Goal: Task Accomplishment & Management: Complete application form

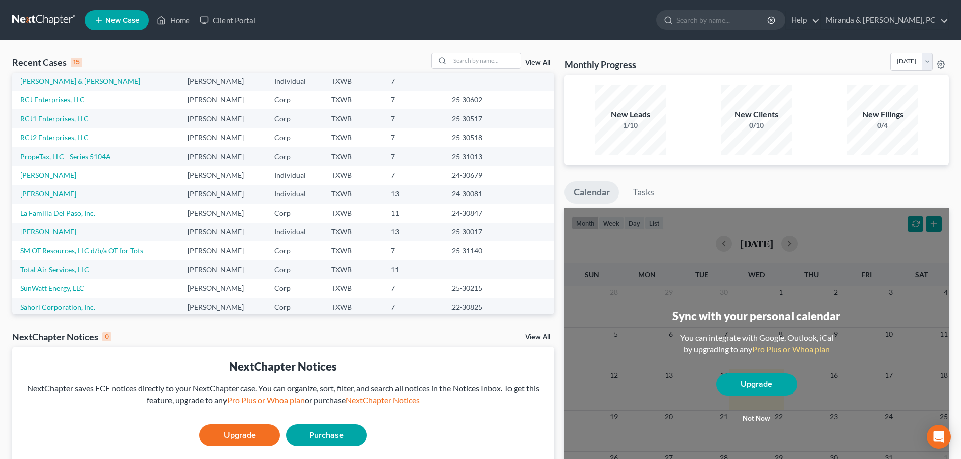
scroll to position [69, 0]
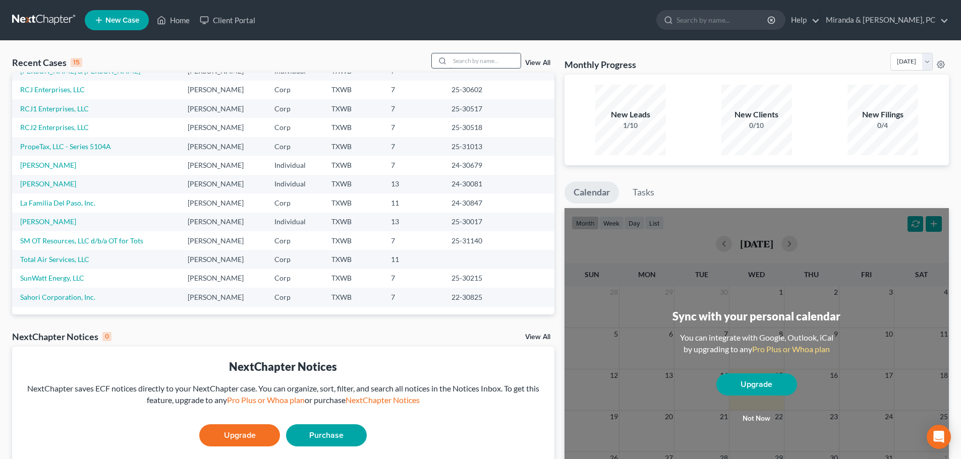
click at [466, 65] on input "search" at bounding box center [485, 60] width 71 height 15
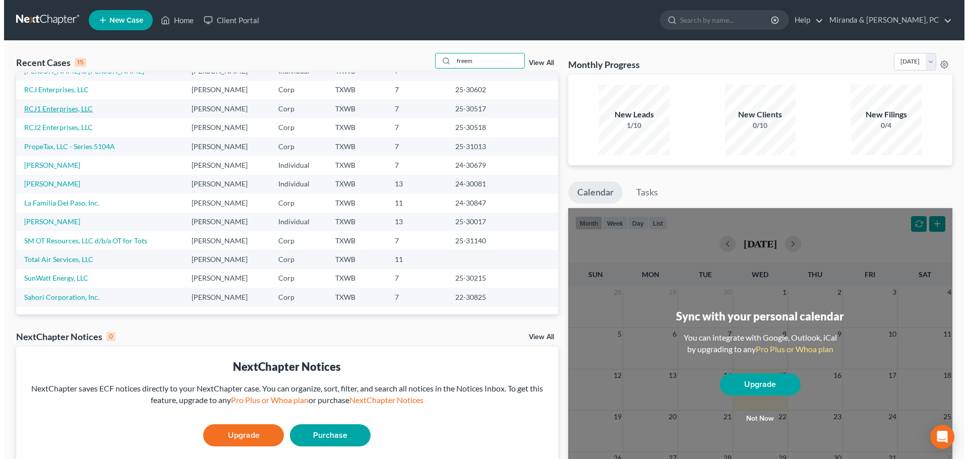
scroll to position [0, 0]
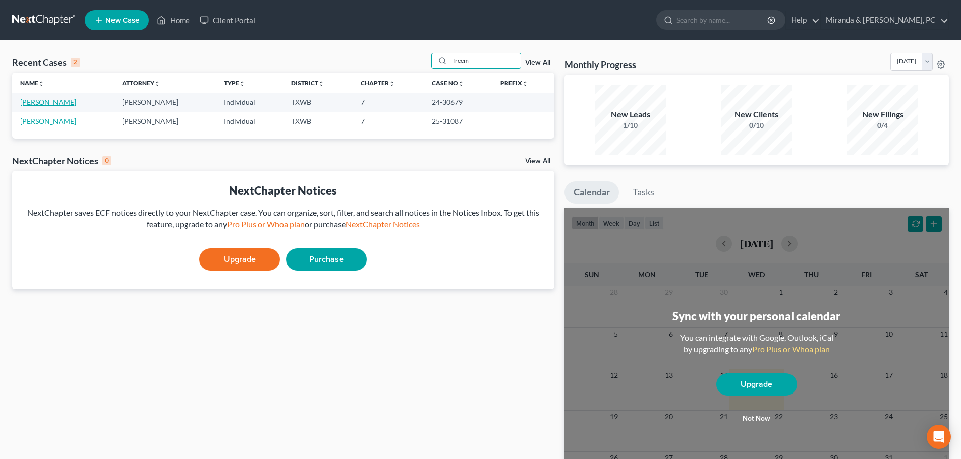
type input "freem"
click at [52, 124] on link "[PERSON_NAME]" at bounding box center [48, 121] width 56 height 9
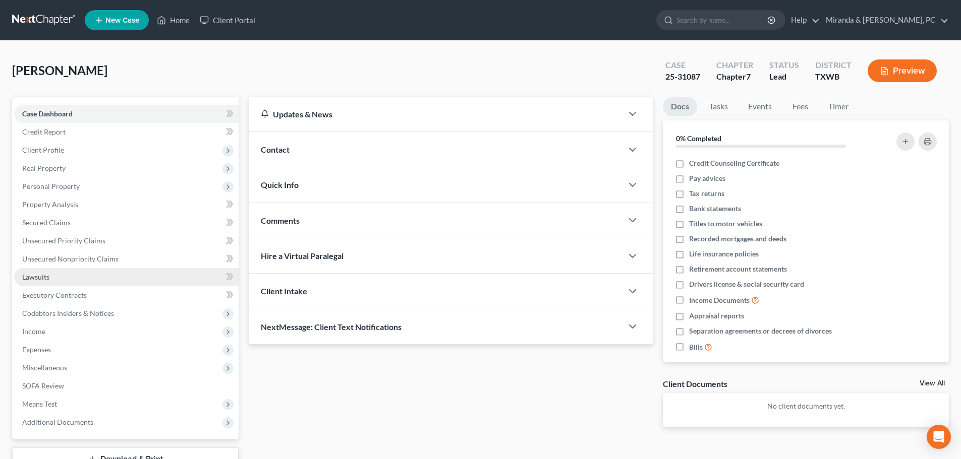
click at [38, 280] on span "Lawsuits" at bounding box center [35, 277] width 27 height 9
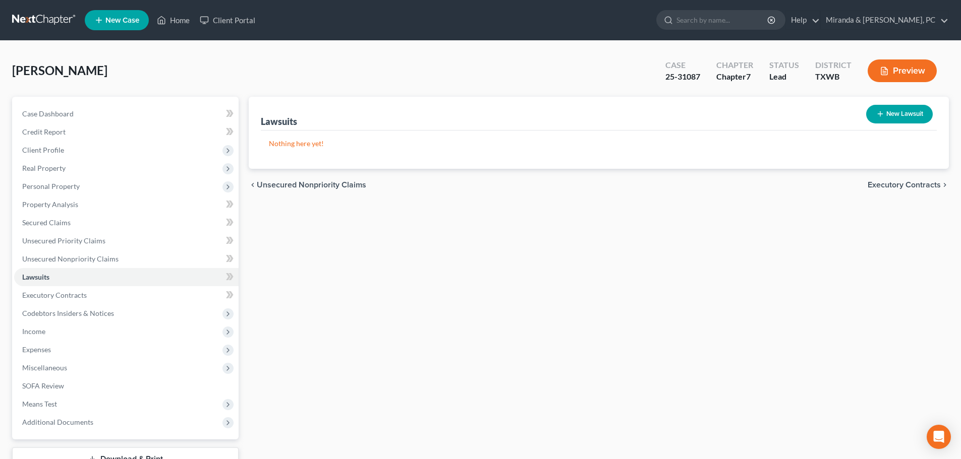
click at [907, 113] on button "New Lawsuit" at bounding box center [899, 114] width 67 height 19
select select "0"
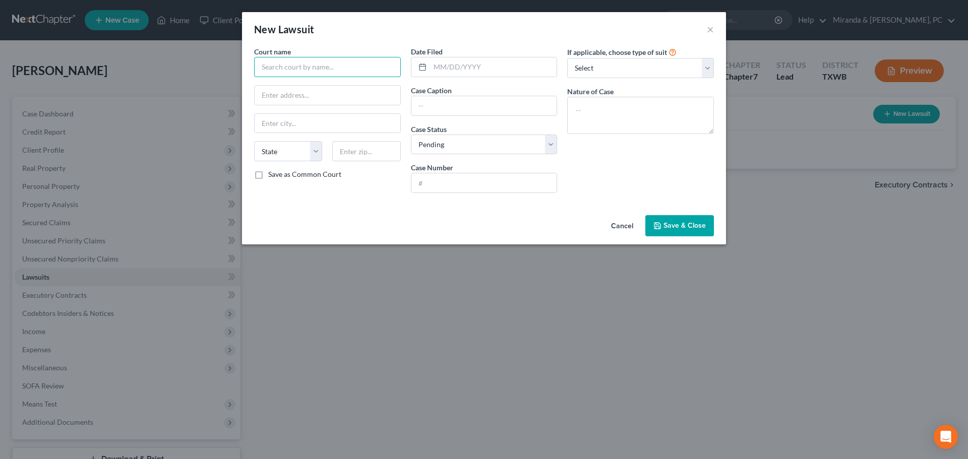
click at [297, 68] on input "text" at bounding box center [327, 67] width 147 height 20
click at [308, 65] on input "text" at bounding box center [327, 67] width 147 height 20
click at [323, 83] on div "[GEOGRAPHIC_DATA], [GEOGRAPHIC_DATA], [US_STATE]" at bounding box center [330, 90] width 136 height 20
type input "[GEOGRAPHIC_DATA], [GEOGRAPHIC_DATA], [US_STATE]"
type input "[STREET_ADDRESS]"
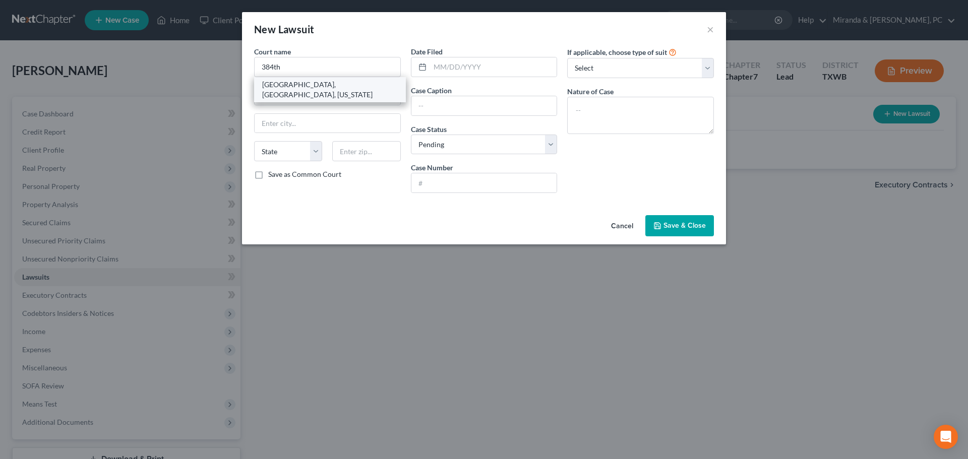
type input "[GEOGRAPHIC_DATA]"
select select "45"
type input "79901"
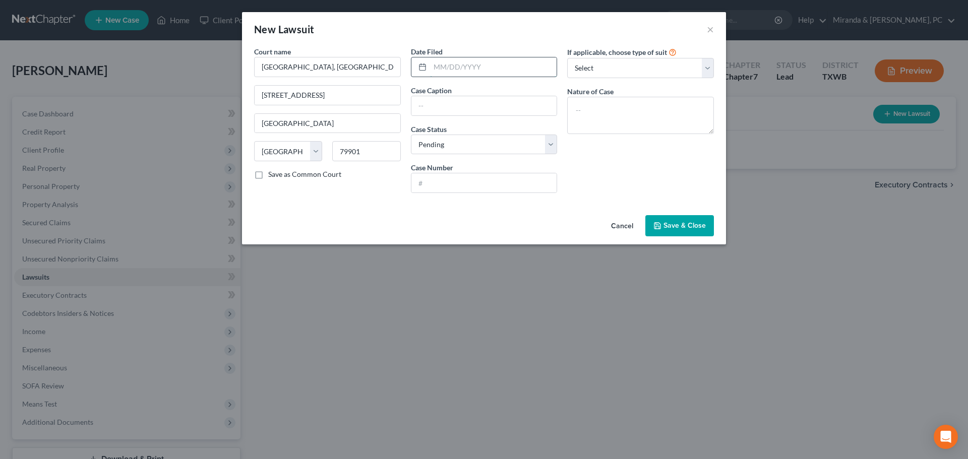
click at [444, 68] on input "text" at bounding box center [493, 66] width 127 height 19
type input "[DATE]"
click at [434, 107] on input "text" at bounding box center [485, 105] width 146 height 19
click at [441, 107] on input "text" at bounding box center [485, 105] width 146 height 19
paste input "[PERSON_NAME] and [PERSON_NAME] VS Desert Imaging Services L.P., [PERSON_NAME] …"
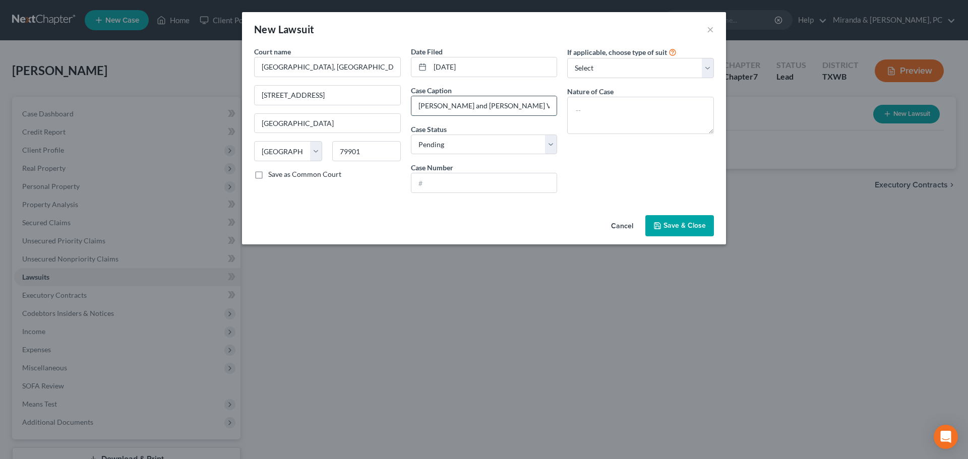
scroll to position [0, 491]
type input "[PERSON_NAME] and [PERSON_NAME] VS Desert Imaging Services L.P., [PERSON_NAME] …"
click at [451, 180] on input "text" at bounding box center [485, 183] width 146 height 19
type input "2024DCV5166"
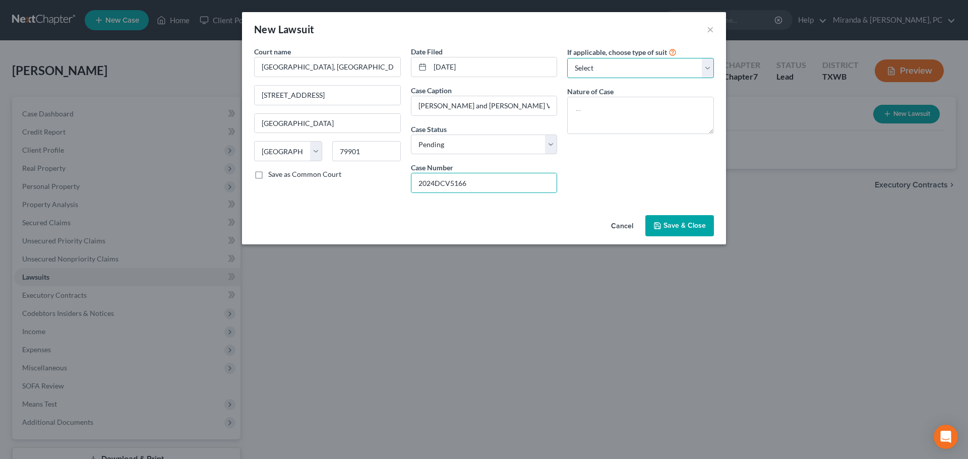
click at [645, 73] on select "Select Repossession Garnishment Foreclosure Attached, Seized, Or Levied Other" at bounding box center [640, 68] width 147 height 20
select select "4"
click at [567, 58] on select "Select Repossession Garnishment Foreclosure Attached, Seized, Or Levied Other" at bounding box center [640, 68] width 147 height 20
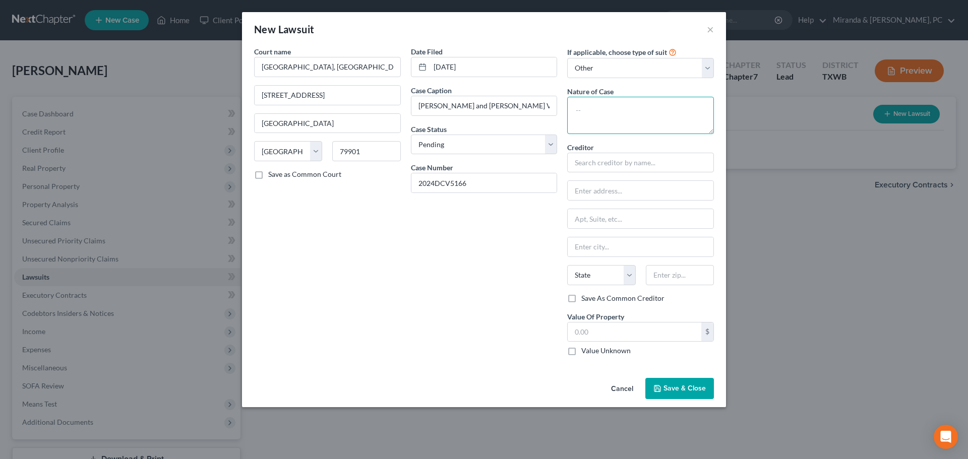
click at [595, 114] on textarea at bounding box center [640, 115] width 147 height 37
click at [615, 123] on textarea at bounding box center [640, 115] width 147 height 37
paste textarea "Injury or Damage - Medical Malpractice"
click at [579, 121] on textarea "Injury or Damage - Medical Malpractice" at bounding box center [640, 115] width 147 height 37
type textarea "Injury or Damage - Medical Malpractice"
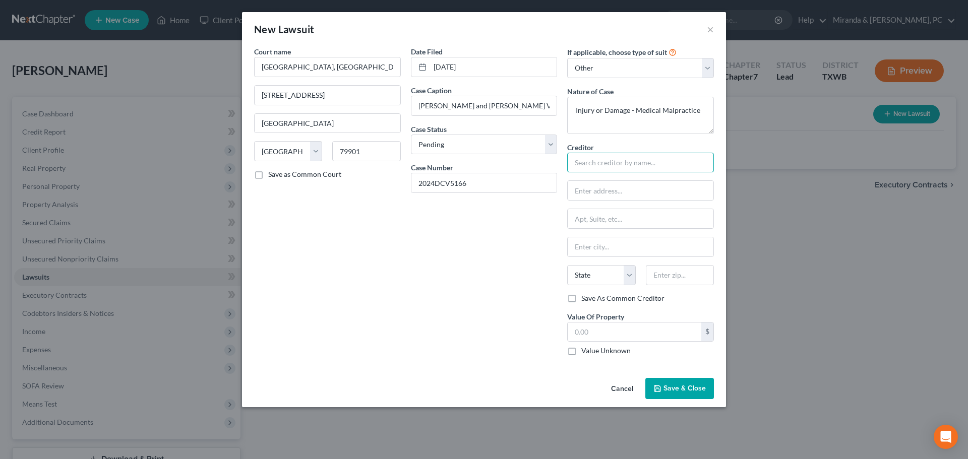
click at [618, 165] on input "text" at bounding box center [640, 163] width 147 height 20
type input "[PERSON_NAME]"
click at [605, 352] on label "Value Unknown" at bounding box center [606, 351] width 49 height 10
click at [592, 352] on input "Value Unknown" at bounding box center [589, 349] width 7 height 7
checkbox input "true"
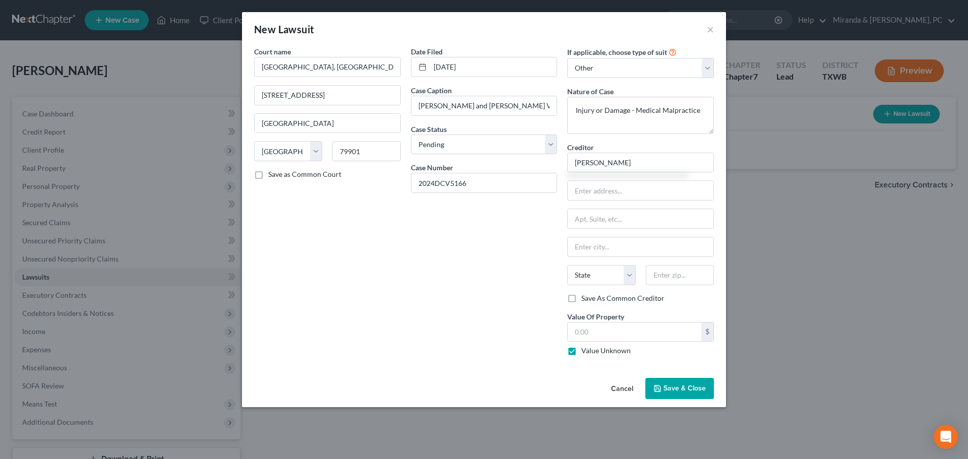
type input "0.00"
click at [611, 199] on input "text" at bounding box center [641, 190] width 146 height 19
type input "c/o [PERSON_NAME]"
click at [606, 219] on input "text" at bounding box center [641, 218] width 146 height 19
click at [599, 212] on input "text" at bounding box center [641, 218] width 146 height 19
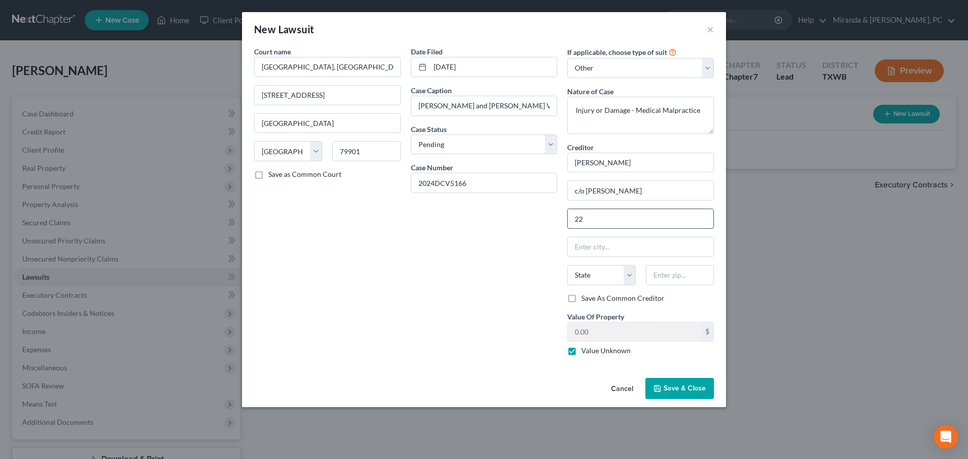
type input "2"
drag, startPoint x: 574, startPoint y: 193, endPoint x: 555, endPoint y: 195, distance: 19.3
click at [555, 195] on div "Court name * [GEOGRAPHIC_DATA], [GEOGRAPHIC_DATA], [US_STATE] [GEOGRAPHIC_DATA]…" at bounding box center [484, 205] width 470 height 318
click at [611, 195] on input "text" at bounding box center [641, 190] width 146 height 19
type input "[STREET_ADDRESS]"
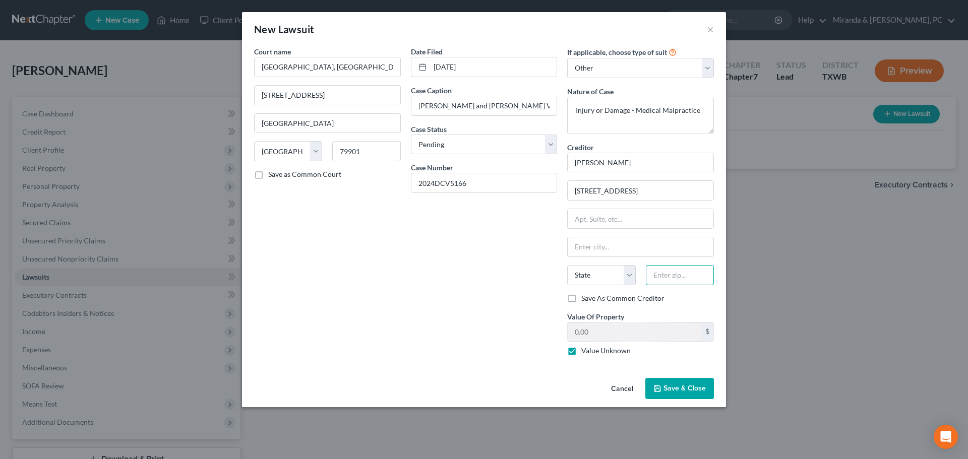
click at [667, 273] on input "text" at bounding box center [680, 275] width 68 height 20
type input "79932"
click at [480, 298] on div "Date Filed [DATE] Case Caption [PERSON_NAME] and [PERSON_NAME] VS Desert Imagin…" at bounding box center [484, 205] width 157 height 318
type input "[GEOGRAPHIC_DATA]"
select select "45"
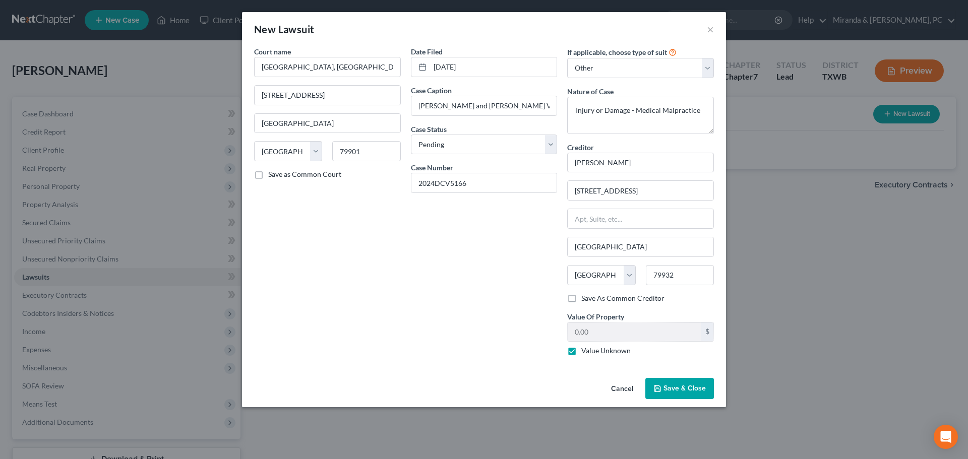
click at [687, 389] on span "Save & Close" at bounding box center [685, 388] width 42 height 9
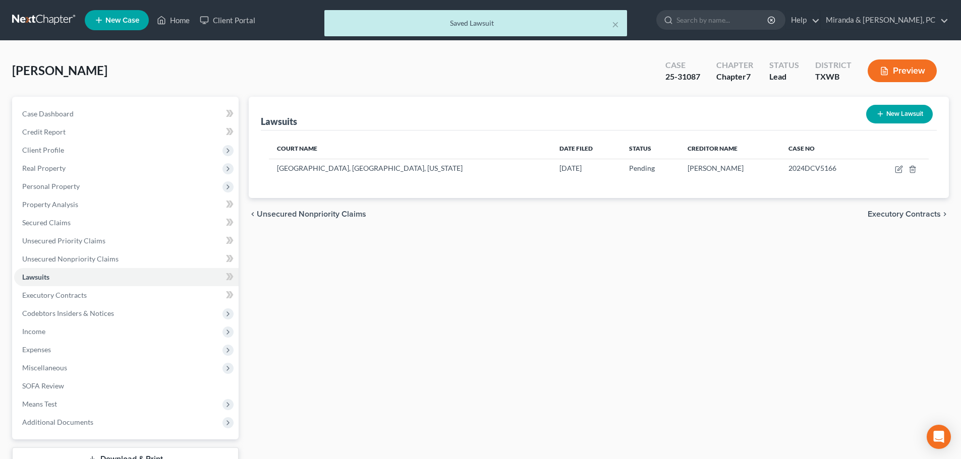
click at [918, 111] on button "New Lawsuit" at bounding box center [899, 114] width 67 height 19
select select "0"
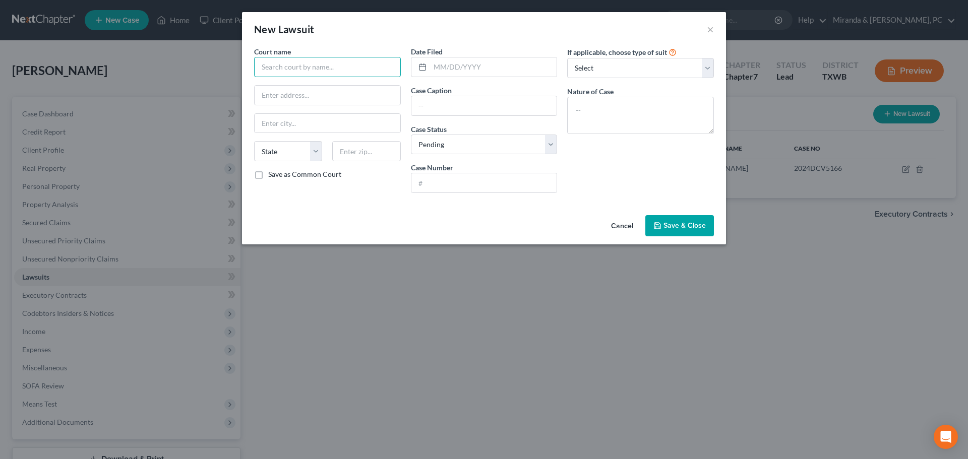
click at [320, 70] on input "text" at bounding box center [327, 67] width 147 height 20
click at [314, 88] on div "205th Judicial District Court of [GEOGRAPHIC_DATA], [US_STATE]" at bounding box center [330, 90] width 136 height 20
type input "205th Judicial District Court of [GEOGRAPHIC_DATA], [US_STATE]"
type input "[STREET_ADDRESS]"
type input "[GEOGRAPHIC_DATA]"
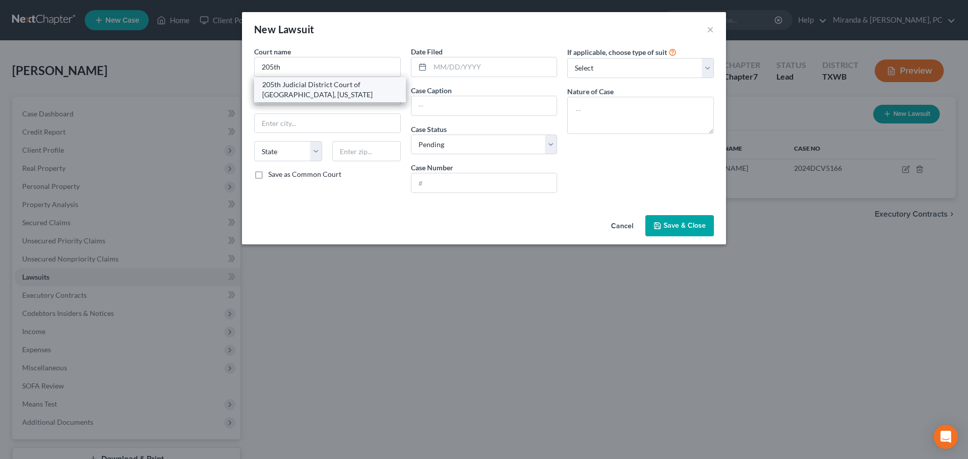
select select "45"
type input "79901"
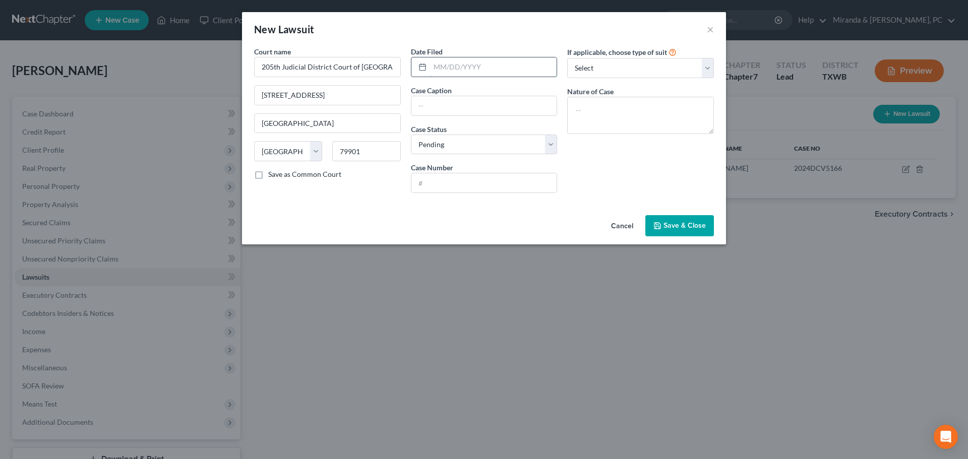
click at [470, 69] on input "text" at bounding box center [493, 66] width 127 height 19
type input "[DATE]"
click at [608, 118] on textarea at bounding box center [640, 115] width 147 height 37
paste textarea "Injury or Damage - Medical Malpractice"
click at [577, 122] on textarea "Injury or Damage - Medical Malpractice" at bounding box center [640, 115] width 147 height 37
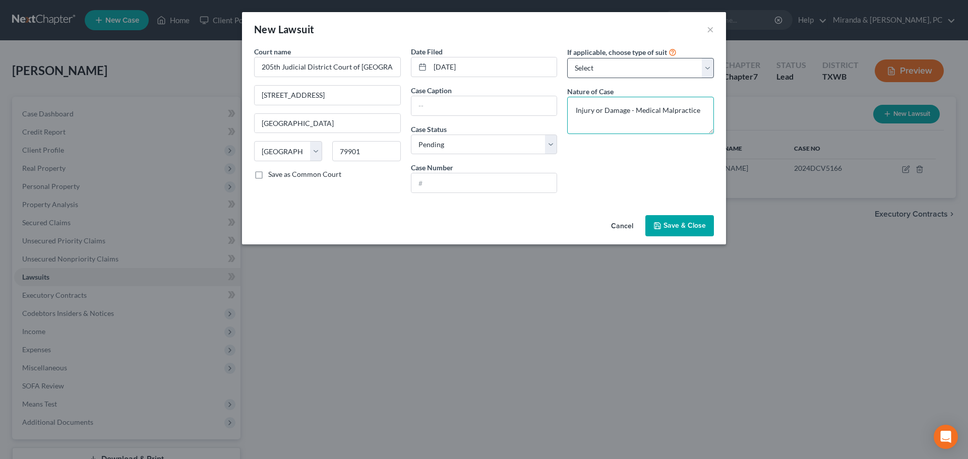
type textarea "Injury or Damage - Medical Malpractice"
click at [586, 68] on select "Select Repossession Garnishment Foreclosure Attached, Seized, Or Levied Other" at bounding box center [640, 68] width 147 height 20
select select "4"
click at [567, 58] on select "Select Repossession Garnishment Foreclosure Attached, Seized, Or Levied Other" at bounding box center [640, 68] width 147 height 20
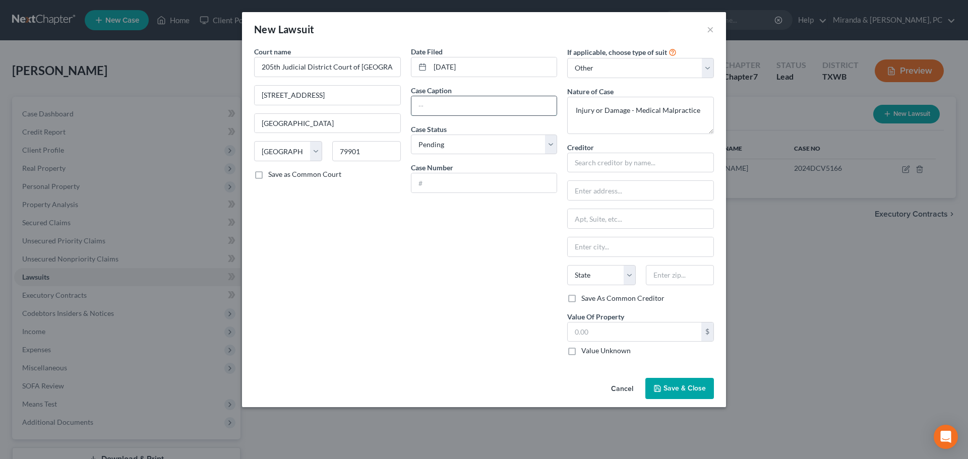
click at [454, 102] on input "text" at bounding box center [485, 105] width 146 height 19
paste input "[PERSON_NAME] and [PERSON_NAME] vs. Desert Imaging Services, L.P., and [PERSON_…"
type input "[PERSON_NAME] and [PERSON_NAME] vs. Desert Imaging Services, L.P., and [PERSON_…"
click at [458, 145] on select "Select Pending On Appeal Concluded" at bounding box center [484, 145] width 147 height 20
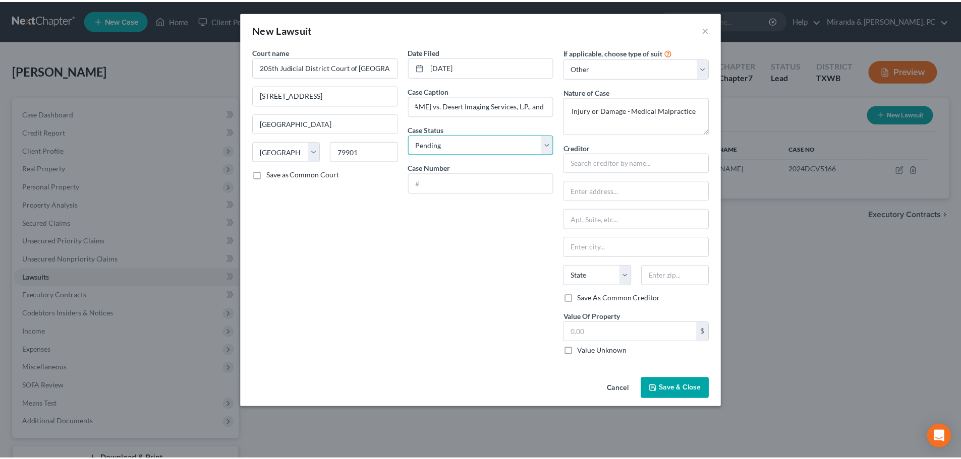
scroll to position [0, 0]
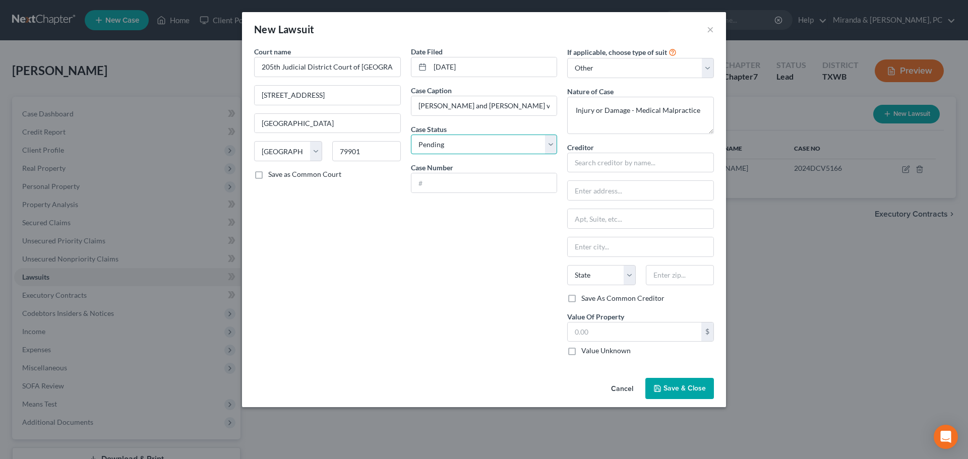
click at [411, 135] on select "Select Pending On Appeal Concluded" at bounding box center [484, 145] width 147 height 20
click at [459, 185] on input "text" at bounding box center [485, 183] width 146 height 19
type input "2024DCV1467"
click at [458, 247] on div "Date Filed [DATE] Case Caption [PERSON_NAME] and [PERSON_NAME] vs. Desert Imagi…" at bounding box center [484, 205] width 157 height 318
click at [636, 163] on input "text" at bounding box center [640, 163] width 147 height 20
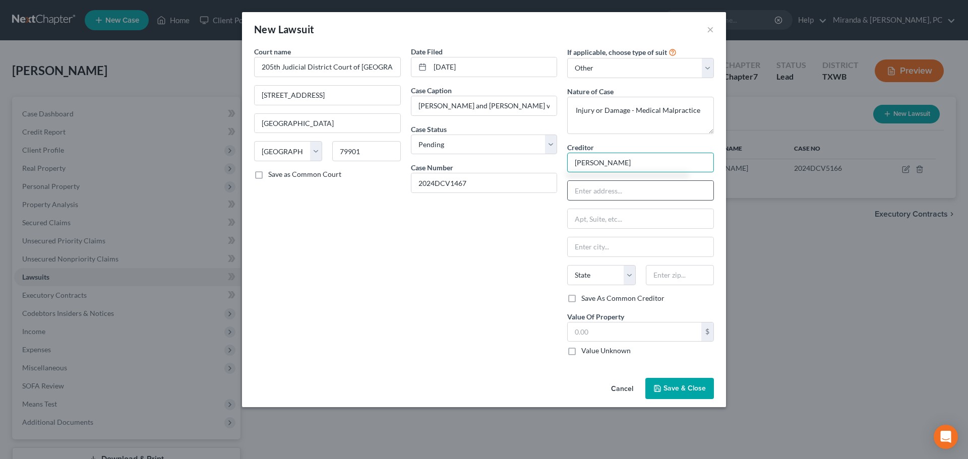
type input "[PERSON_NAME]"
click at [618, 184] on input "text" at bounding box center [641, 190] width 146 height 19
type input "[STREET_ADDRESS]"
click at [680, 280] on input "text" at bounding box center [680, 275] width 68 height 20
type input "79932"
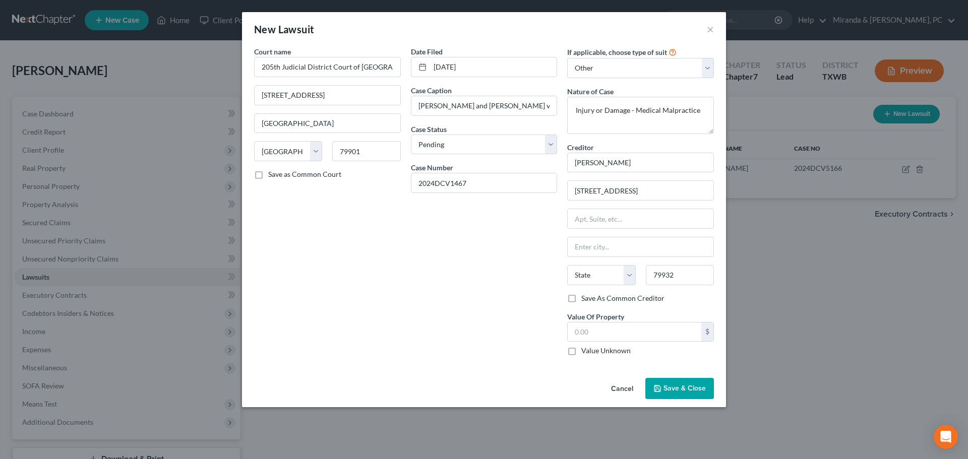
click at [500, 294] on div "Date Filed [DATE] Case Caption [PERSON_NAME] and [PERSON_NAME] vs. Desert Imagi…" at bounding box center [484, 205] width 157 height 318
type input "[GEOGRAPHIC_DATA]"
select select "45"
click at [600, 348] on label "Value Unknown" at bounding box center [606, 351] width 49 height 10
click at [592, 348] on input "Value Unknown" at bounding box center [589, 349] width 7 height 7
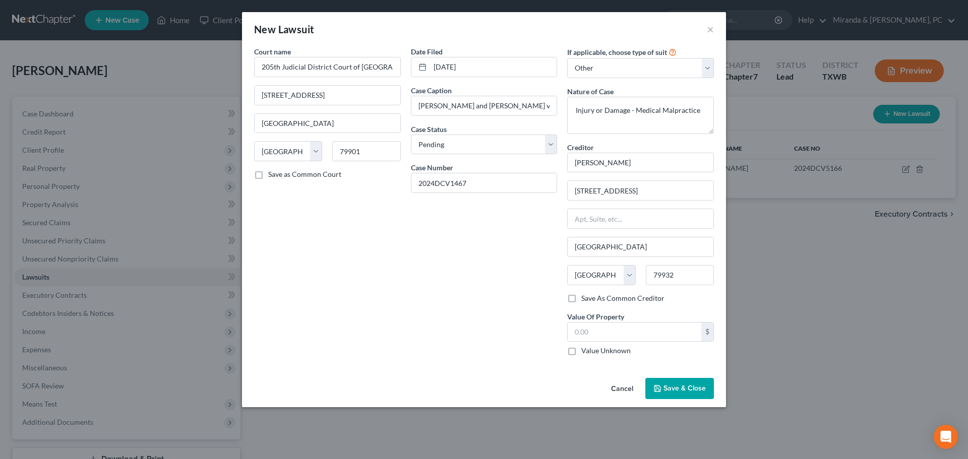
checkbox input "true"
type input "0.00"
click at [696, 378] on div "Cancel Save & Close" at bounding box center [484, 390] width 484 height 33
click at [690, 390] on span "Save & Close" at bounding box center [685, 388] width 42 height 9
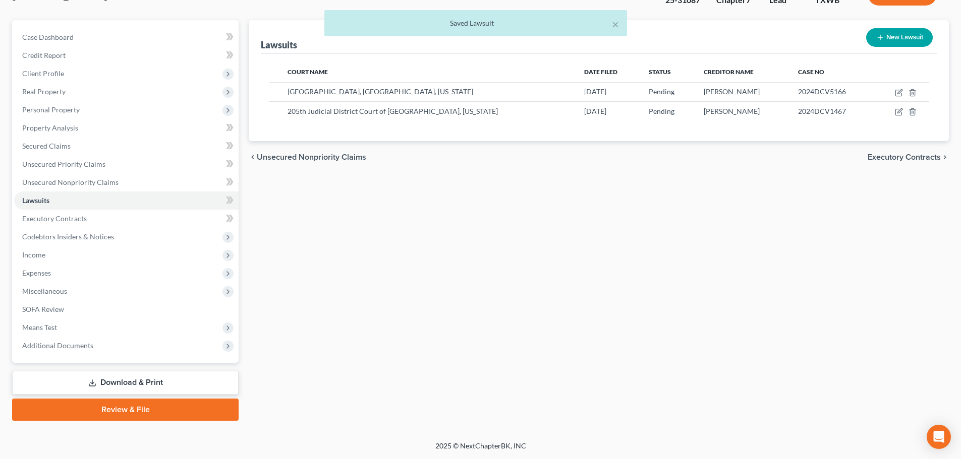
click at [163, 377] on link "Download & Print" at bounding box center [125, 383] width 226 height 24
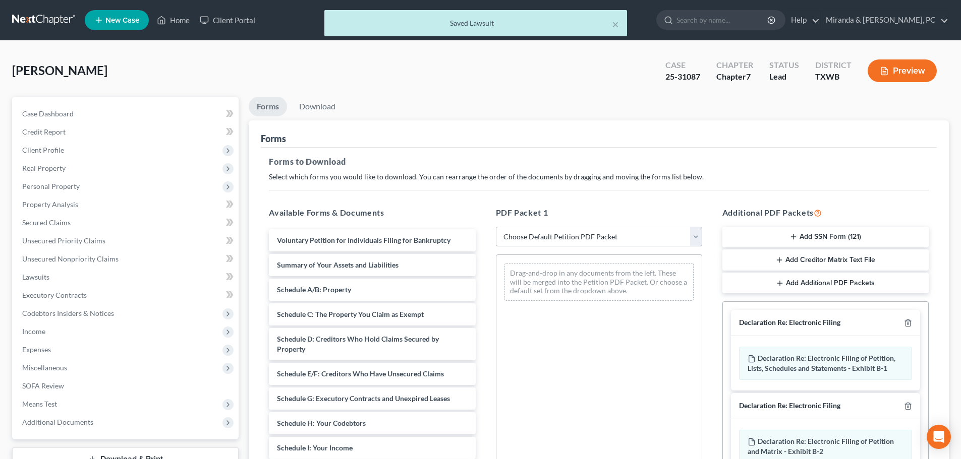
click at [618, 235] on select "Choose Default Petition PDF Packet Complete Bankruptcy Petition (all forms and …" at bounding box center [599, 237] width 206 height 20
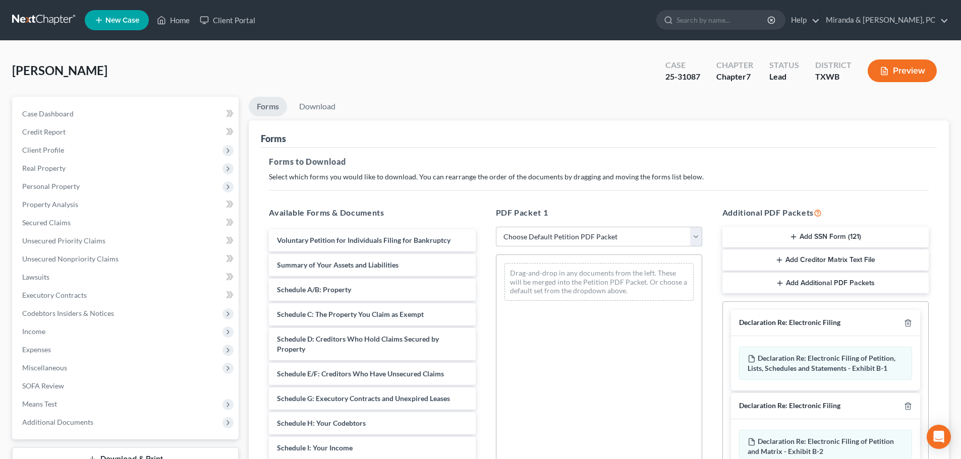
select select "2"
click at [496, 227] on select "Choose Default Petition PDF Packet Complete Bankruptcy Petition (all forms and …" at bounding box center [599, 237] width 206 height 20
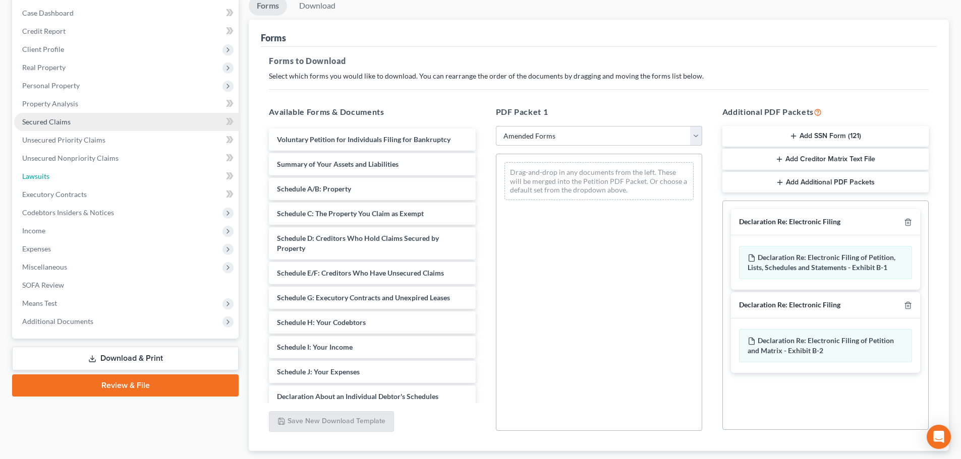
click at [36, 177] on span "Lawsuits" at bounding box center [35, 176] width 27 height 9
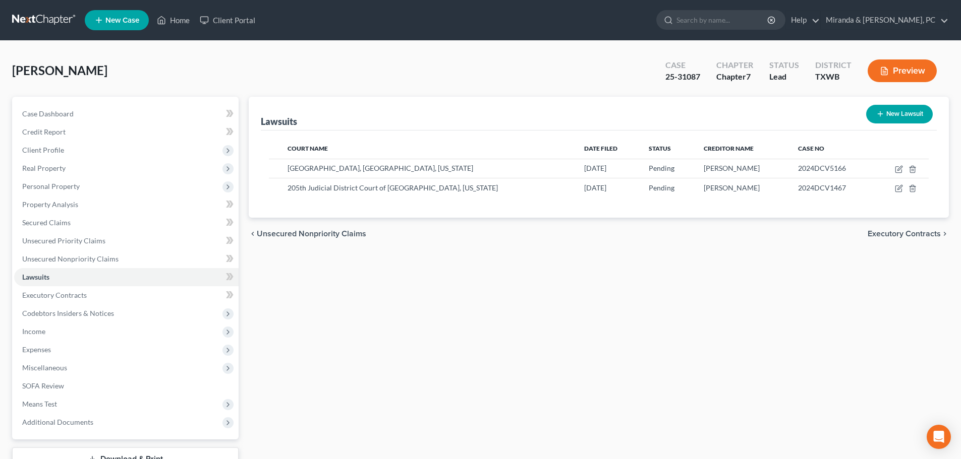
click at [909, 74] on button "Preview" at bounding box center [902, 71] width 69 height 23
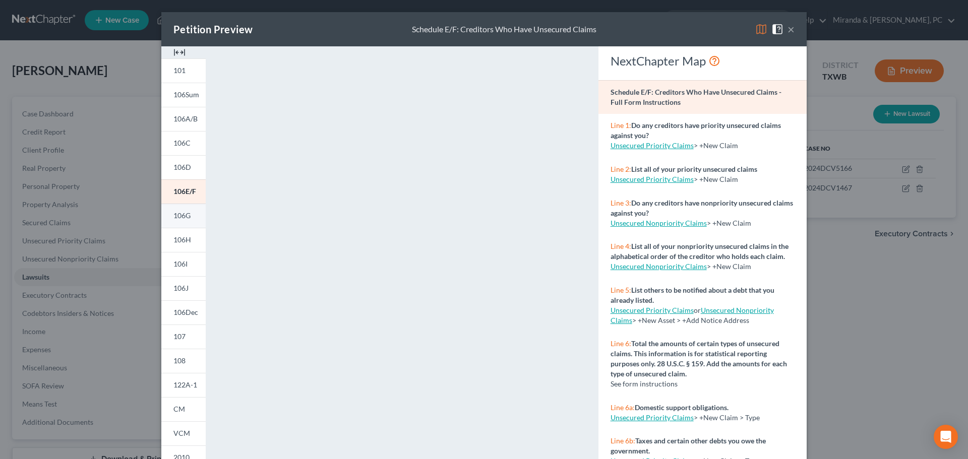
click at [176, 218] on span "106G" at bounding box center [182, 215] width 17 height 9
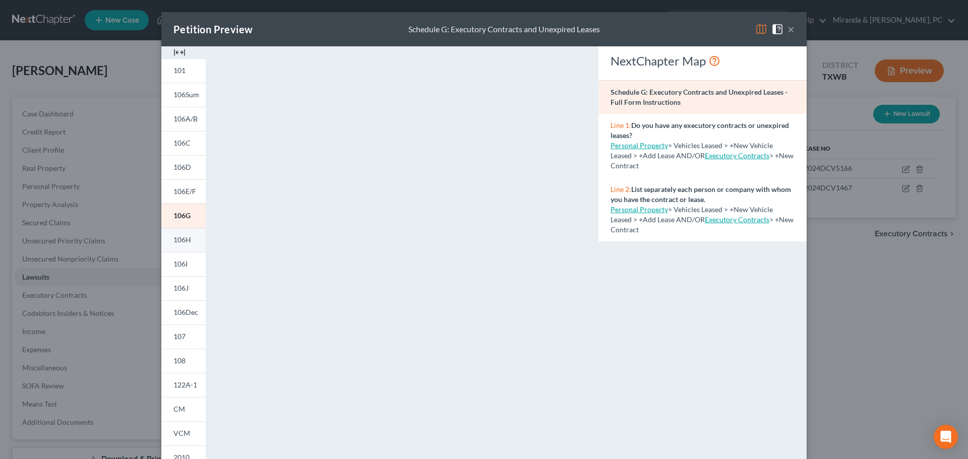
click at [181, 243] on span "106H" at bounding box center [183, 240] width 18 height 9
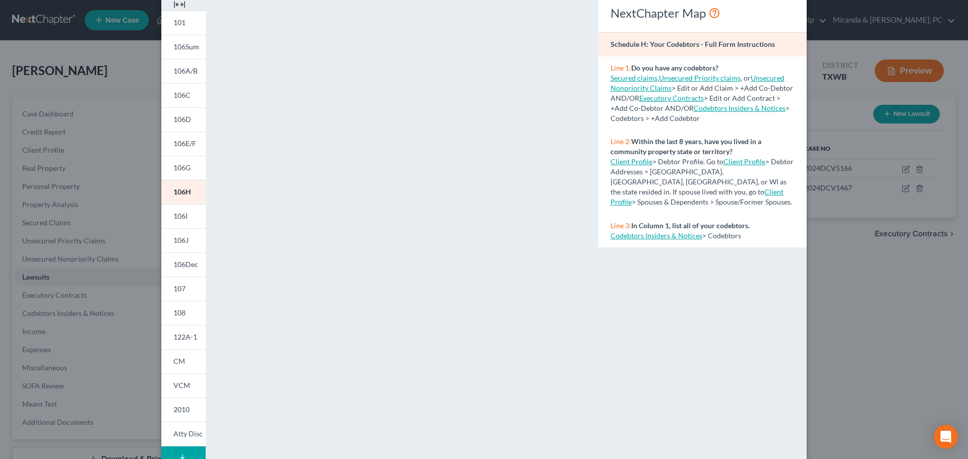
scroll to position [109, 0]
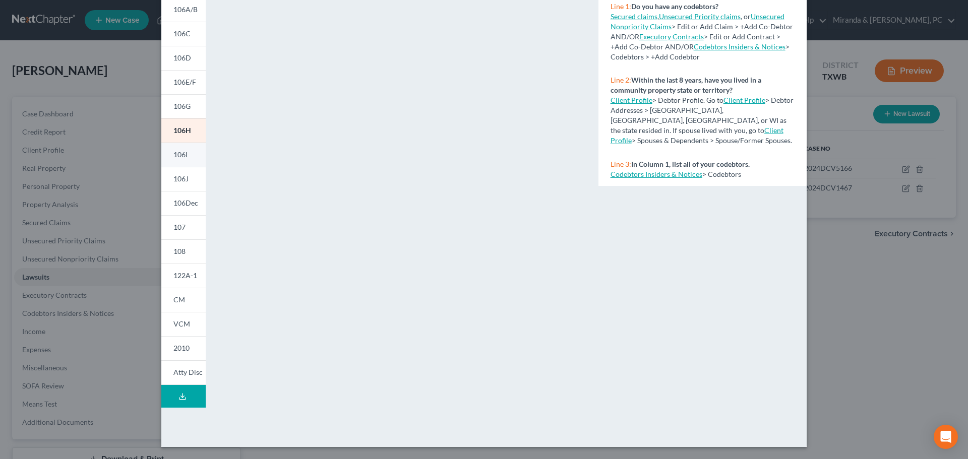
click at [181, 153] on span "106I" at bounding box center [181, 154] width 14 height 9
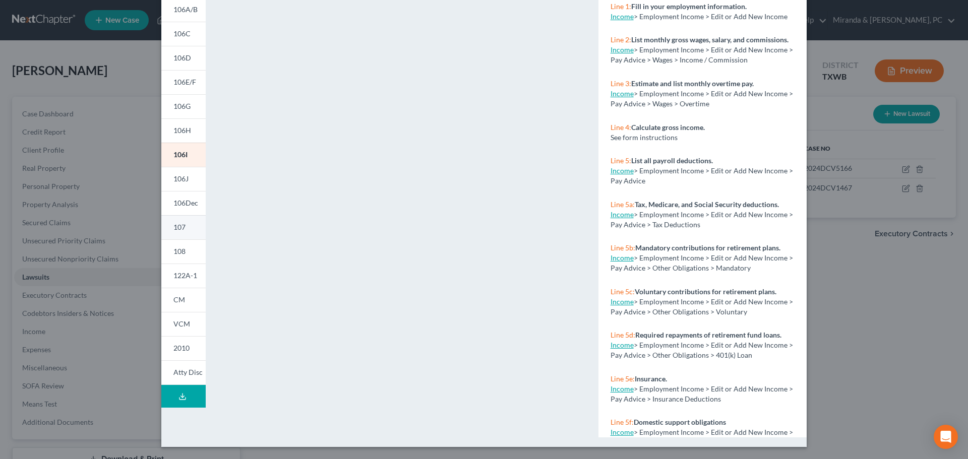
click at [182, 227] on link "107" at bounding box center [183, 227] width 44 height 24
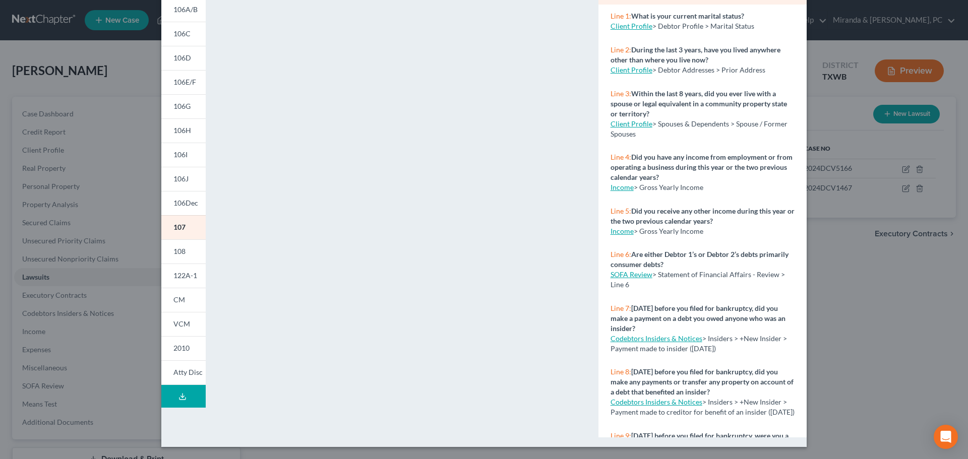
drag, startPoint x: 879, startPoint y: 232, endPoint x: 879, endPoint y: 241, distance: 9.1
click at [879, 233] on div "Petition Preview Your Statement of Financial Affairs for Individuals Filing for…" at bounding box center [484, 229] width 968 height 459
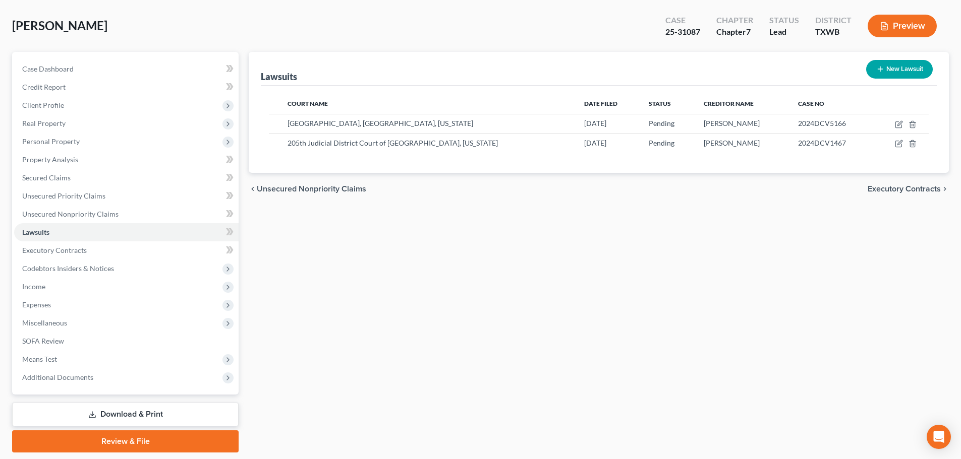
scroll to position [77, 0]
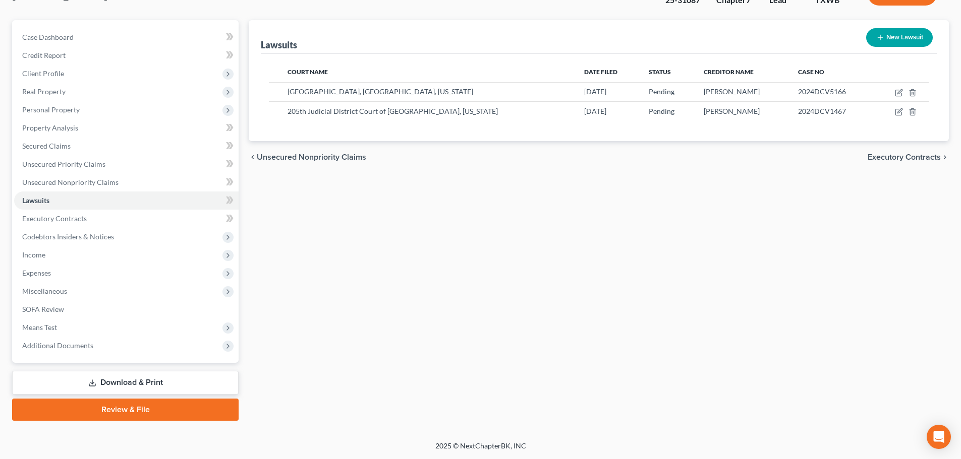
click at [163, 382] on link "Download & Print" at bounding box center [125, 383] width 226 height 24
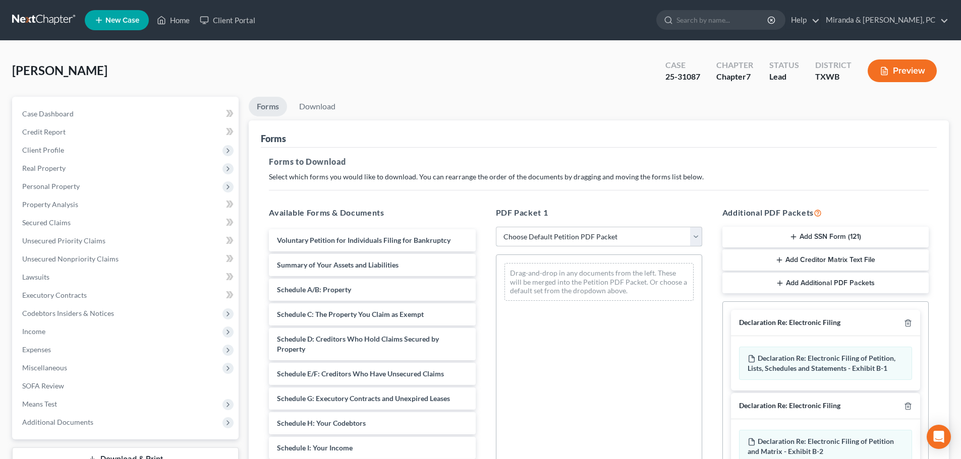
click at [562, 239] on select "Choose Default Petition PDF Packet Complete Bankruptcy Petition (all forms and …" at bounding box center [599, 237] width 206 height 20
select select "2"
click at [496, 227] on select "Choose Default Petition PDF Packet Complete Bankruptcy Petition (all forms and …" at bounding box center [599, 237] width 206 height 20
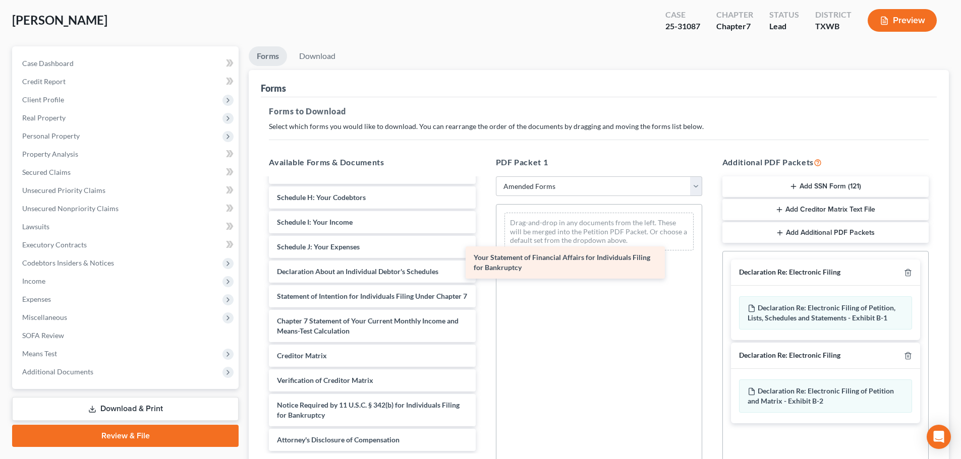
scroll to position [186, 0]
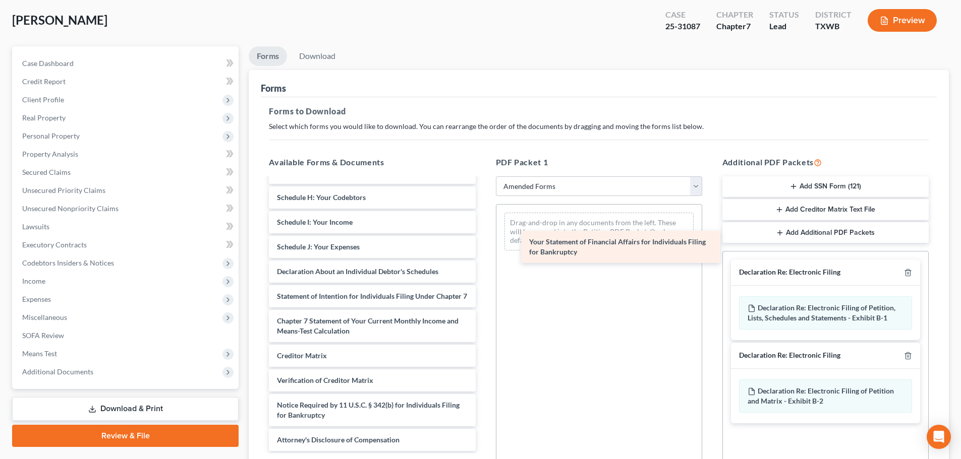
drag, startPoint x: 297, startPoint y: 254, endPoint x: 549, endPoint y: 244, distance: 252.4
click at [483, 244] on div "Your Statement of Financial Affairs for Individuals Filing for Bankruptcy Volun…" at bounding box center [372, 228] width 222 height 448
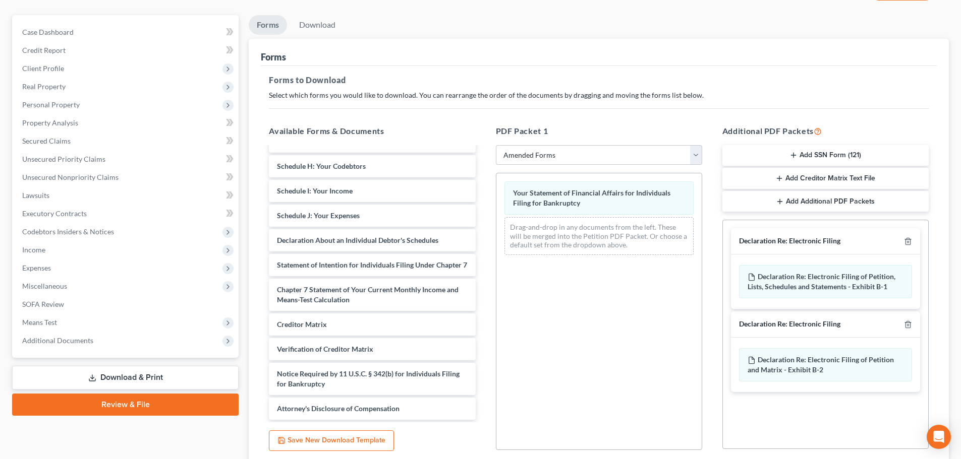
scroll to position [163, 0]
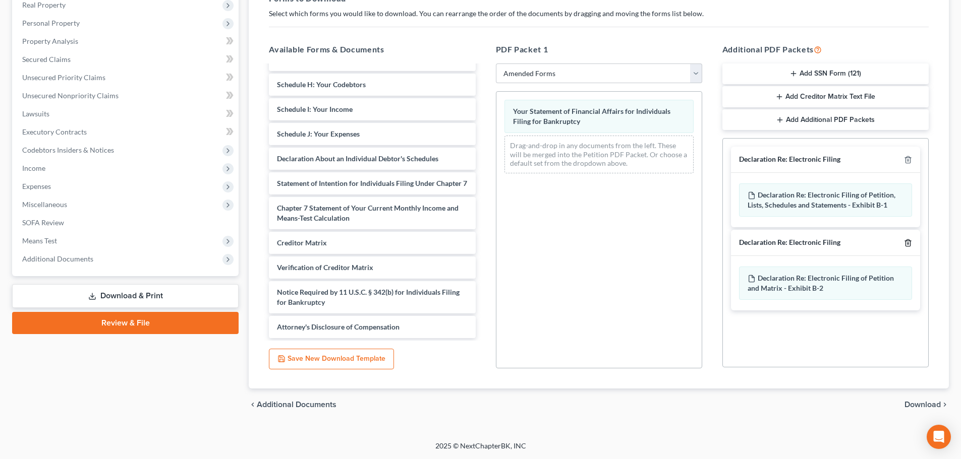
click at [909, 244] on icon "button" at bounding box center [908, 243] width 8 height 8
click at [912, 158] on div "Declaration Re: Electronic Filing" at bounding box center [825, 160] width 189 height 26
click at [906, 158] on icon "button" at bounding box center [907, 160] width 5 height 7
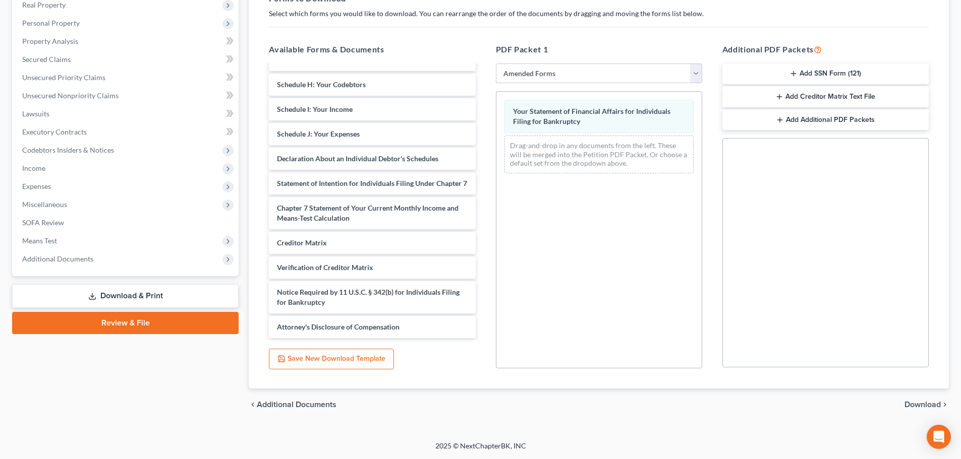
click at [918, 404] on span "Download" at bounding box center [922, 405] width 36 height 8
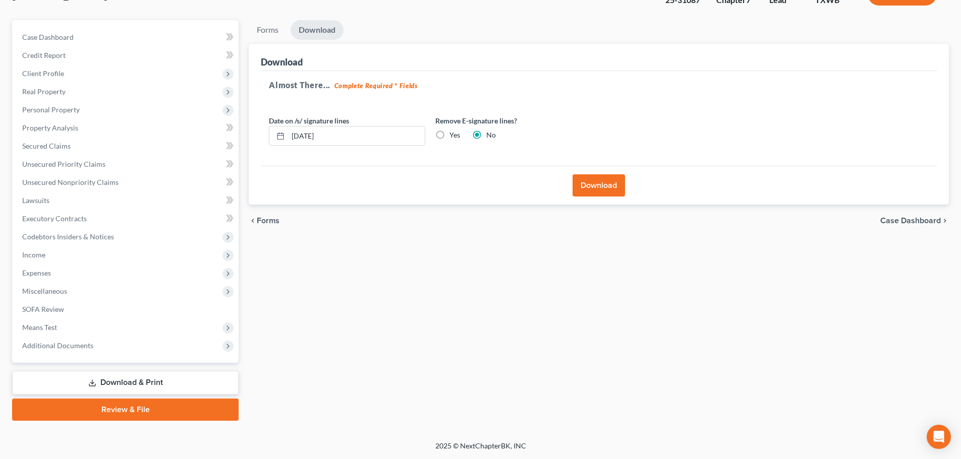
click at [600, 186] on button "Download" at bounding box center [598, 186] width 52 height 22
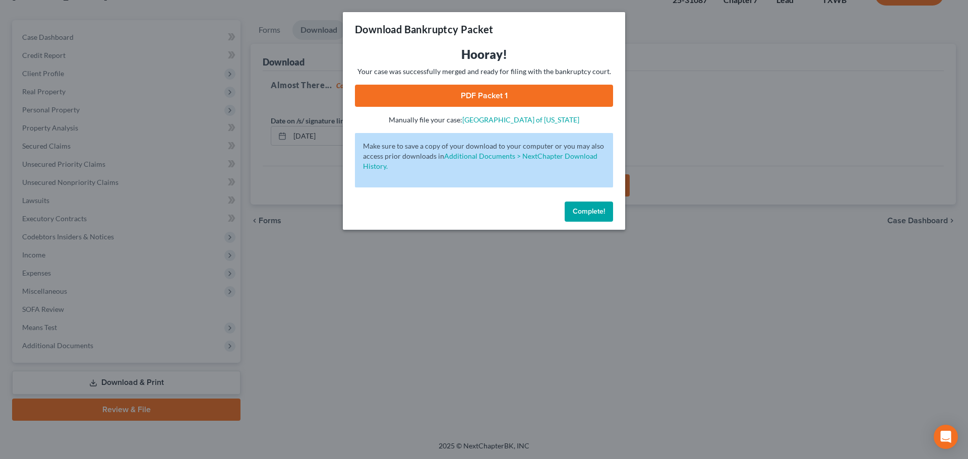
click at [509, 96] on link "PDF Packet 1" at bounding box center [484, 96] width 258 height 22
click at [573, 214] on span "Complete!" at bounding box center [589, 211] width 32 height 9
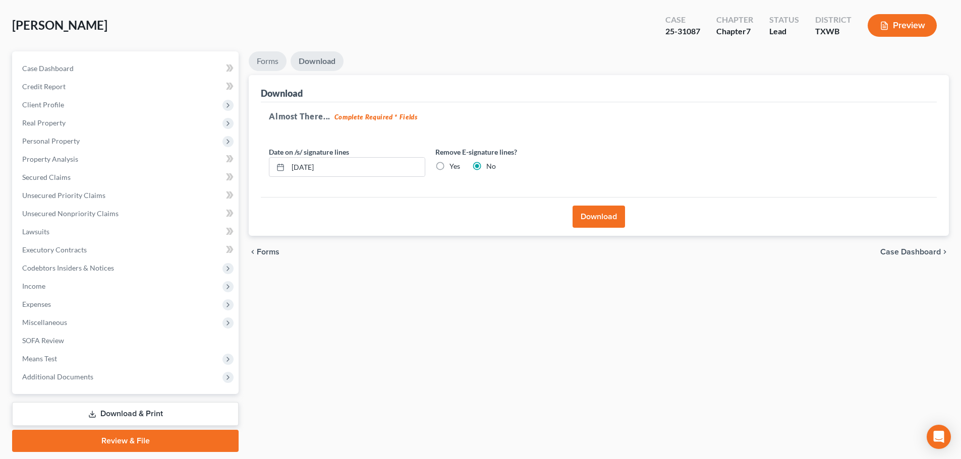
scroll to position [0, 0]
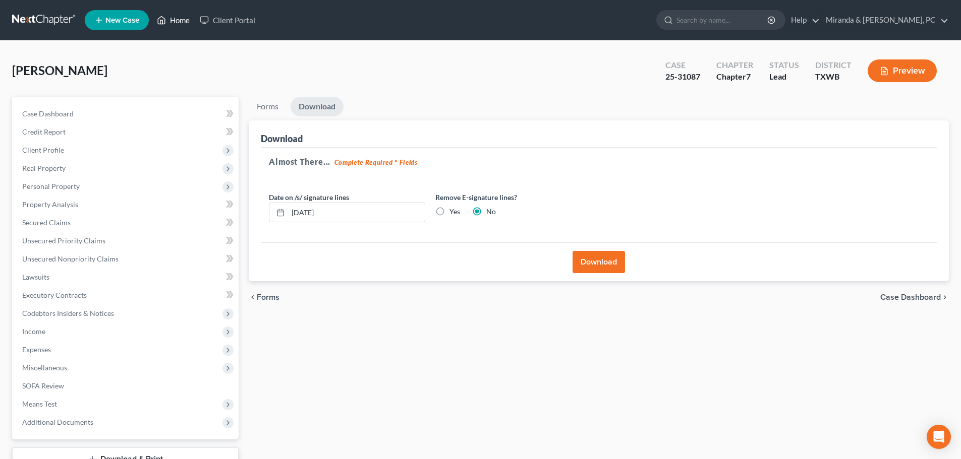
click at [165, 26] on link "Home" at bounding box center [173, 20] width 43 height 18
